Goal: Obtain resource: Obtain resource

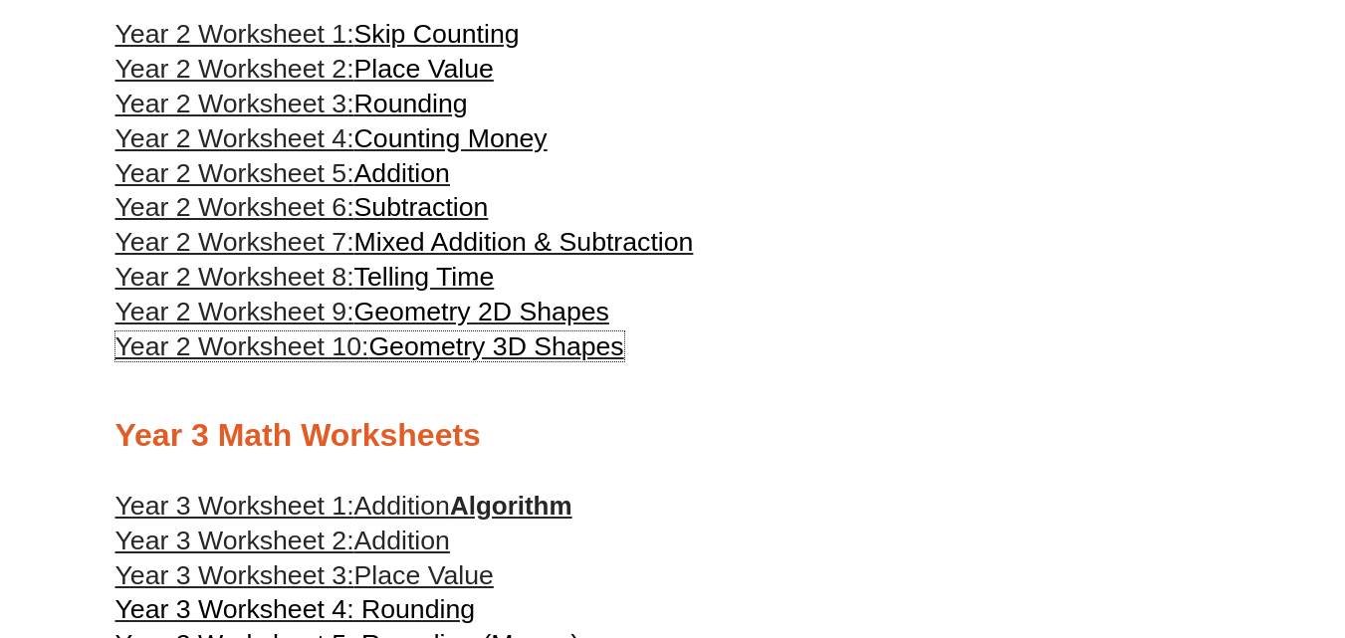
scroll to position [1585, 0]
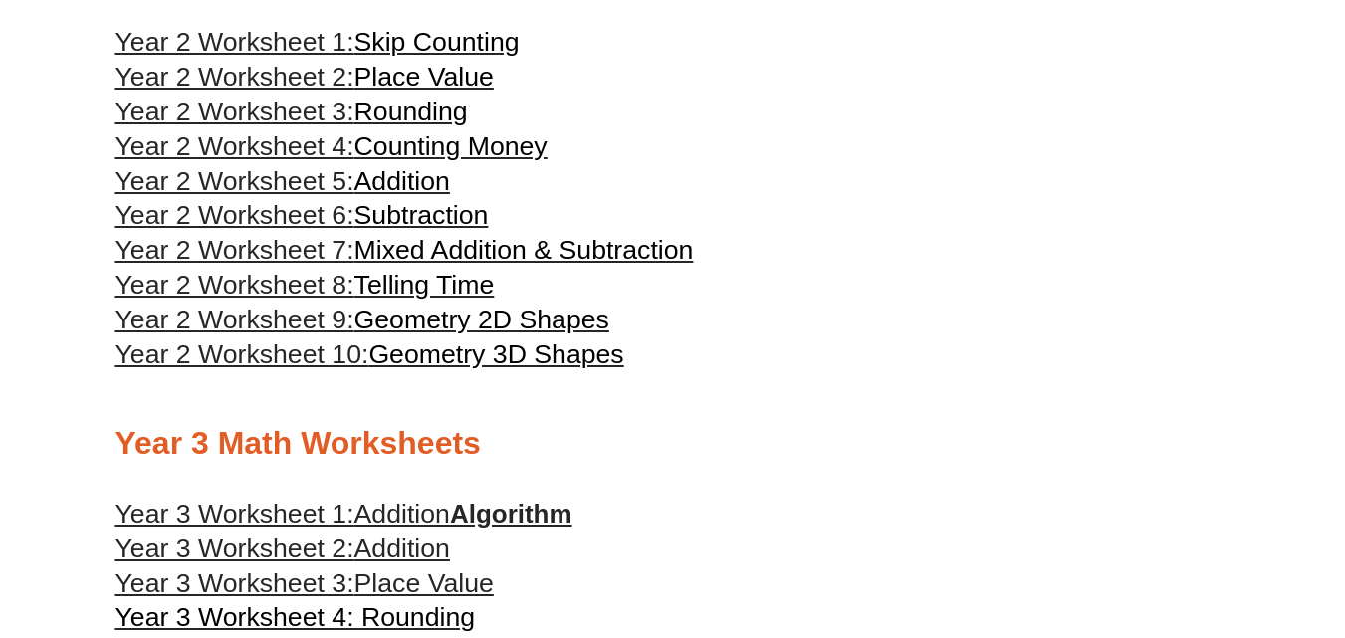
click at [557, 349] on span "Geometry 3D Shapes" at bounding box center [495, 354] width 255 height 30
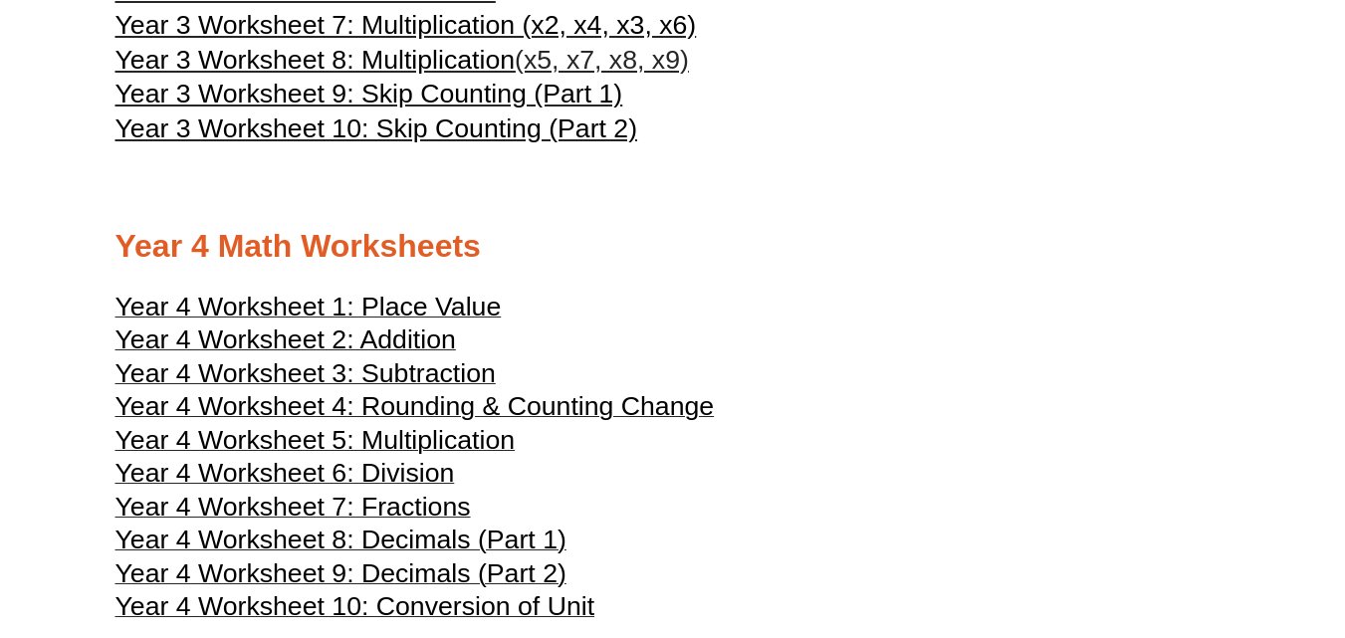
scroll to position [2381, 0]
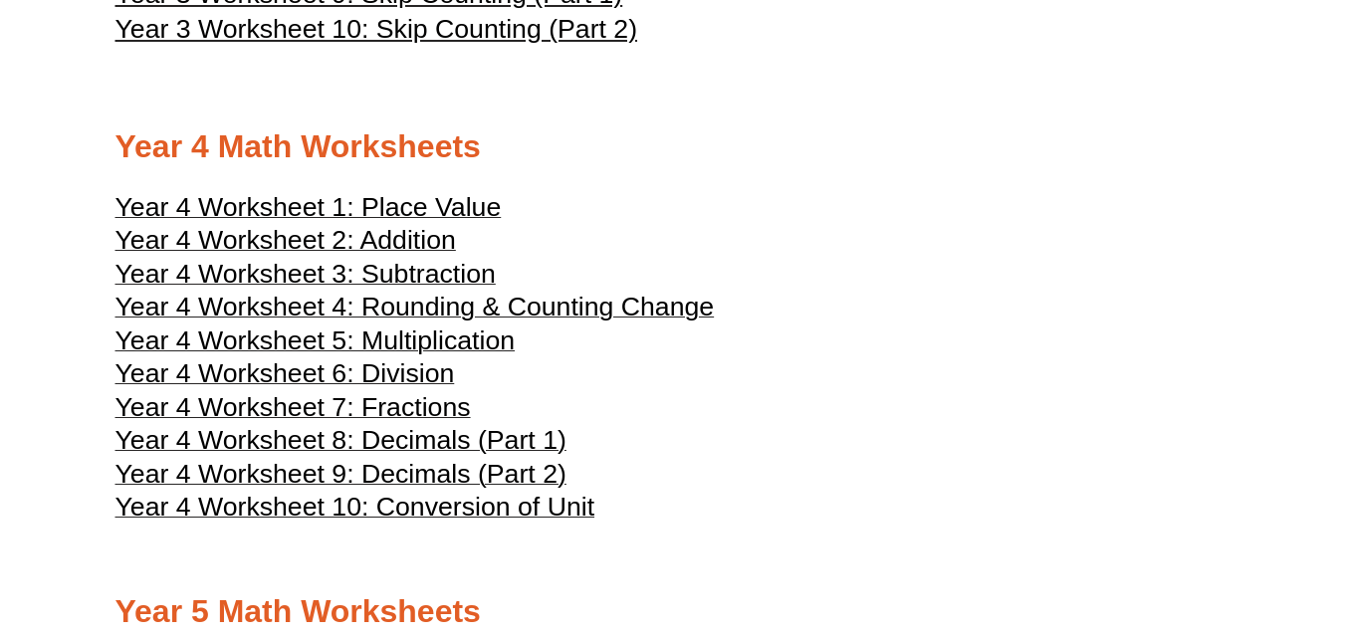
click at [403, 309] on span "Year 4 Worksheet 4: Rounding & Counting Change" at bounding box center [414, 307] width 599 height 30
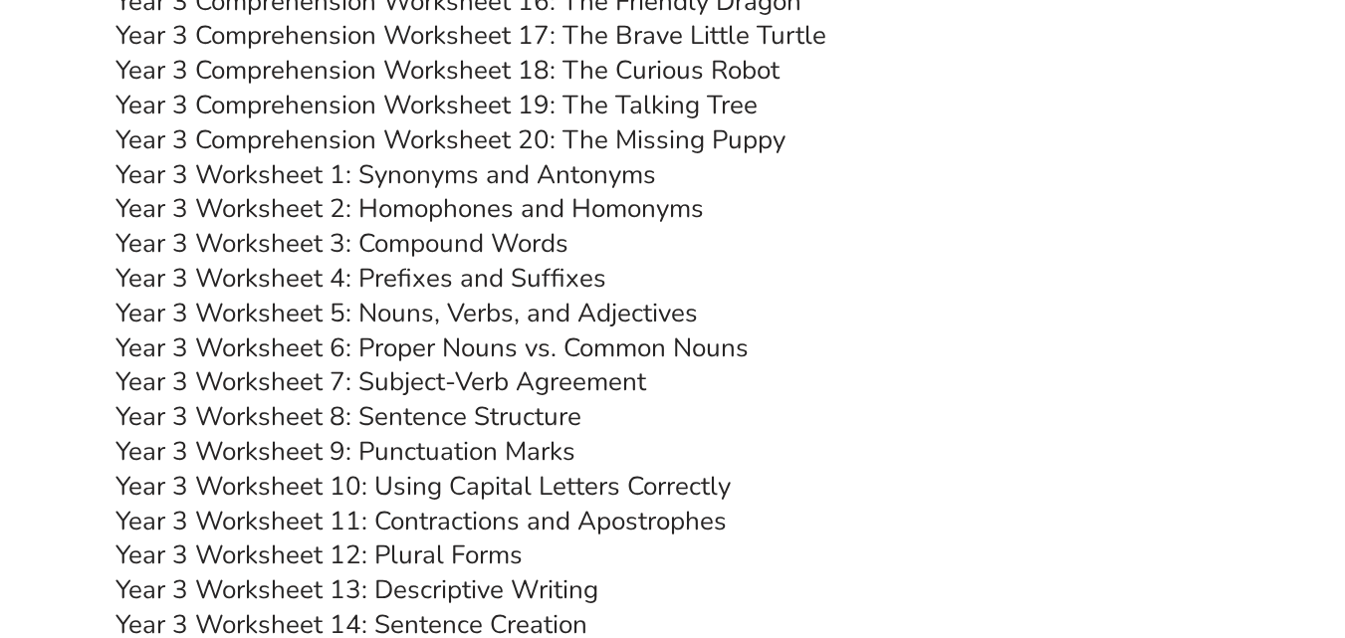
scroll to position [7168, 0]
